Goal: Navigation & Orientation: Find specific page/section

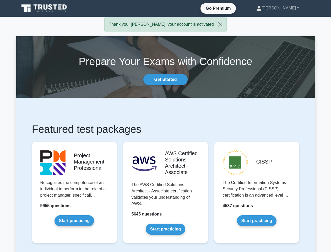
click at [286, 8] on link "Srikanth" at bounding box center [278, 8] width 68 height 10
click at [286, 8] on link "[PERSON_NAME]" at bounding box center [278, 8] width 68 height 10
